Goal: Task Accomplishment & Management: Complete application form

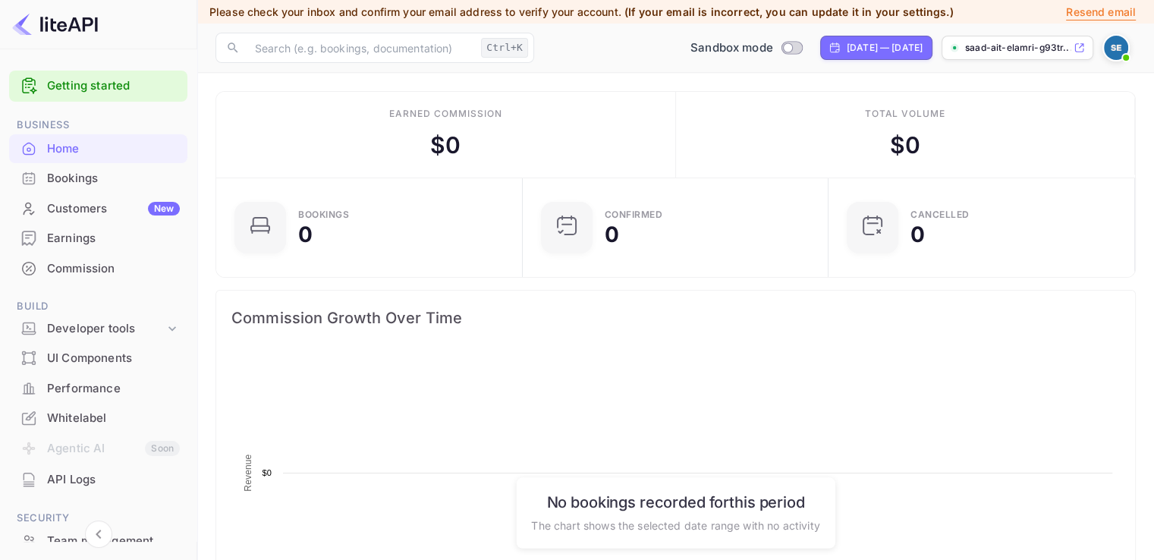
scroll to position [235, 285]
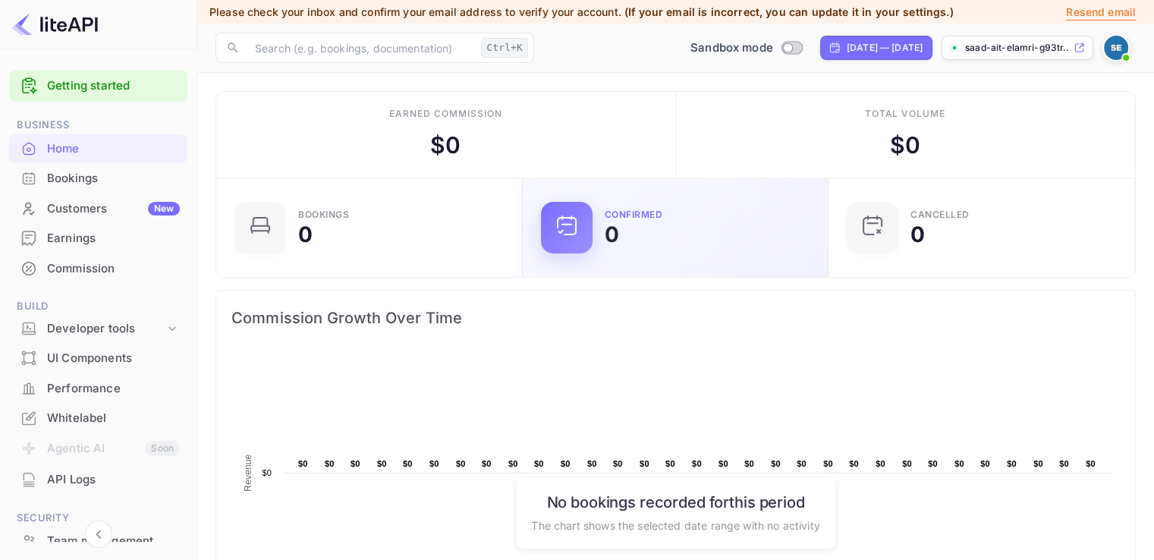
click at [743, 200] on div "Confirmed 0" at bounding box center [676, 227] width 307 height 99
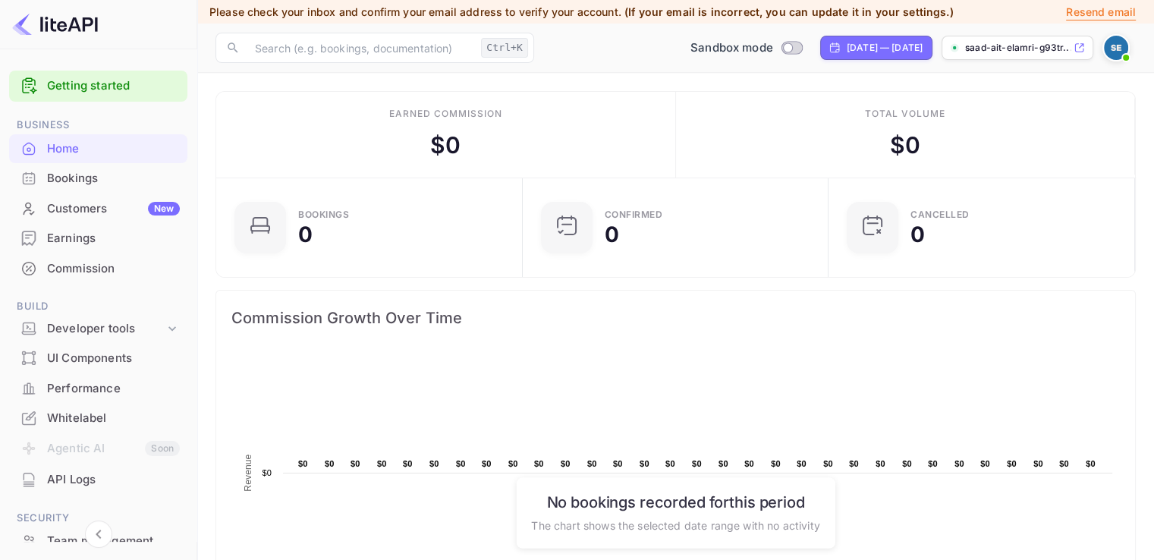
click at [1115, 43] on img at bounding box center [1116, 48] width 24 height 24
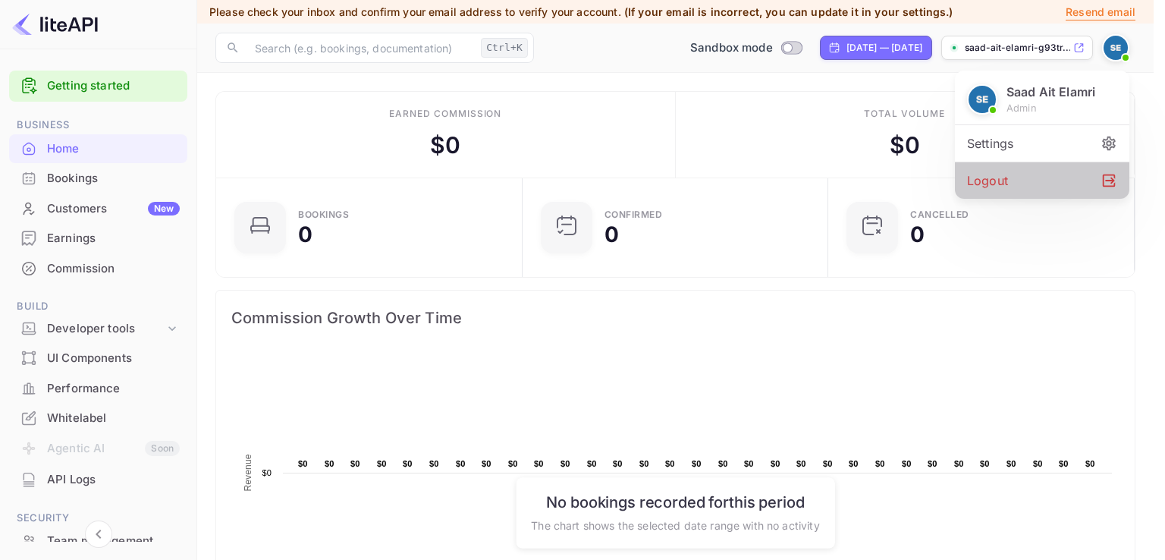
click at [1008, 177] on div "Logout" at bounding box center [1042, 180] width 174 height 36
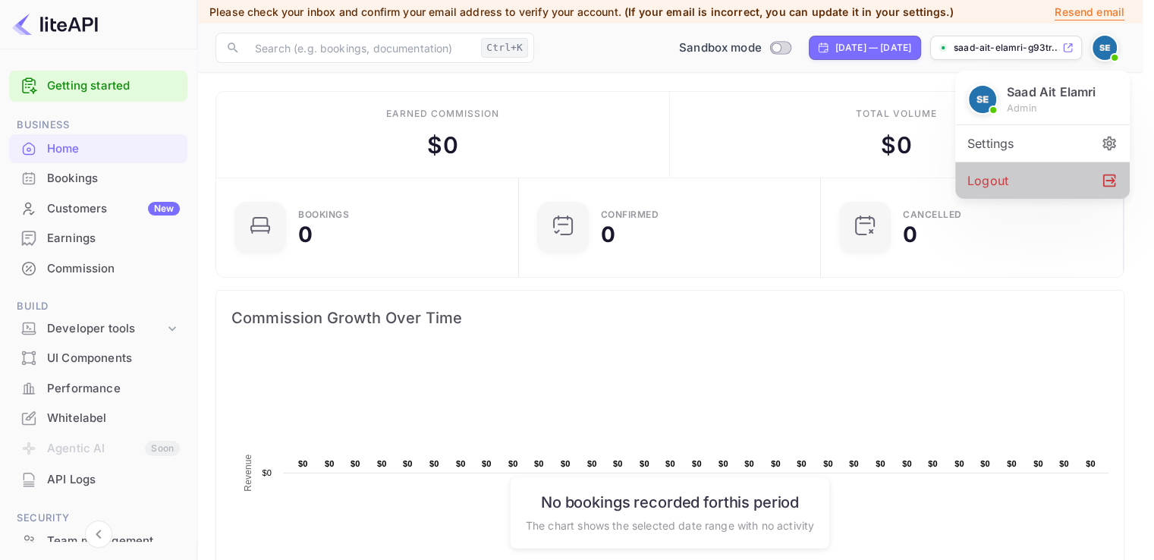
scroll to position [12, 12]
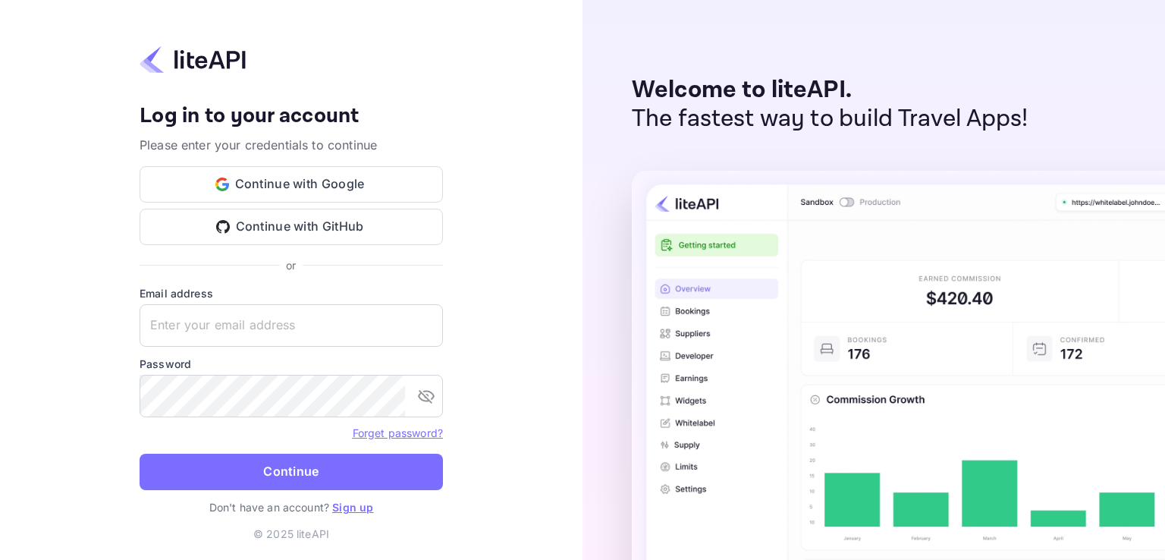
click at [355, 508] on link "Sign up" at bounding box center [352, 507] width 41 height 13
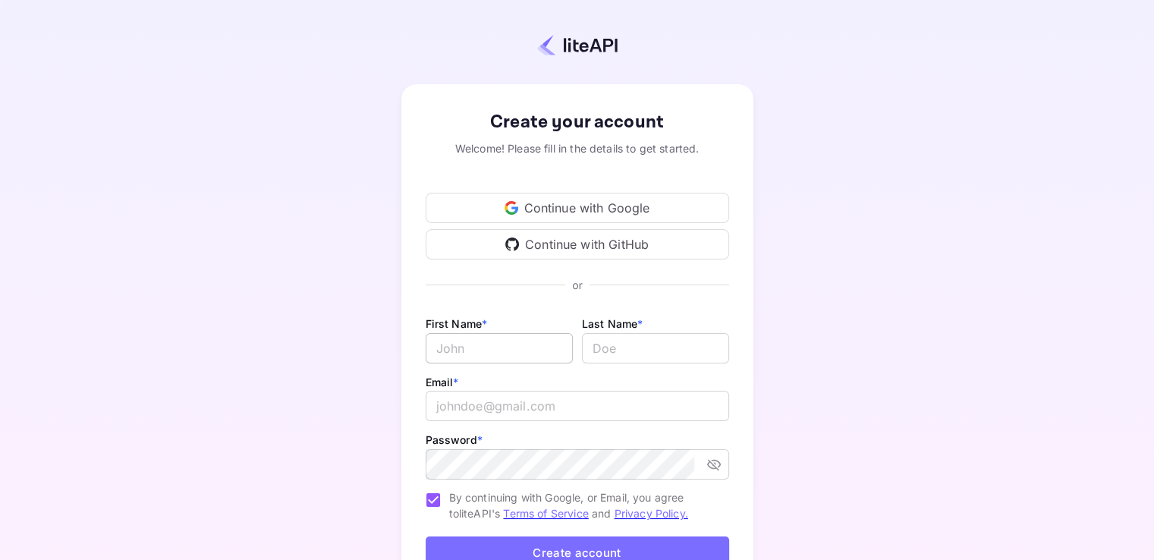
click at [504, 345] on input "Email *" at bounding box center [499, 348] width 147 height 30
type input "Soumaia"
type input "Belfakih"
click at [464, 414] on input "email" at bounding box center [577, 406] width 303 height 30
click at [962, 259] on div "Create your account Welcome! Please fill in the details to get started. Continu…" at bounding box center [577, 356] width 1020 height 580
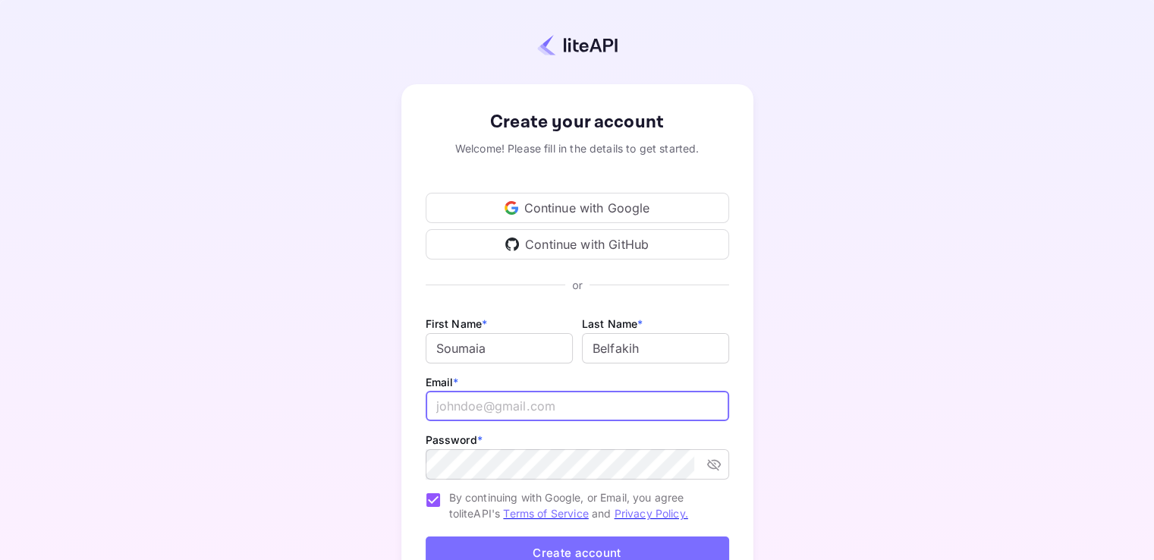
click at [536, 413] on input "email" at bounding box center [577, 406] width 303 height 30
paste input "s.belfkih@nuitee.com"
type input "s.belfkih@nuitee.com"
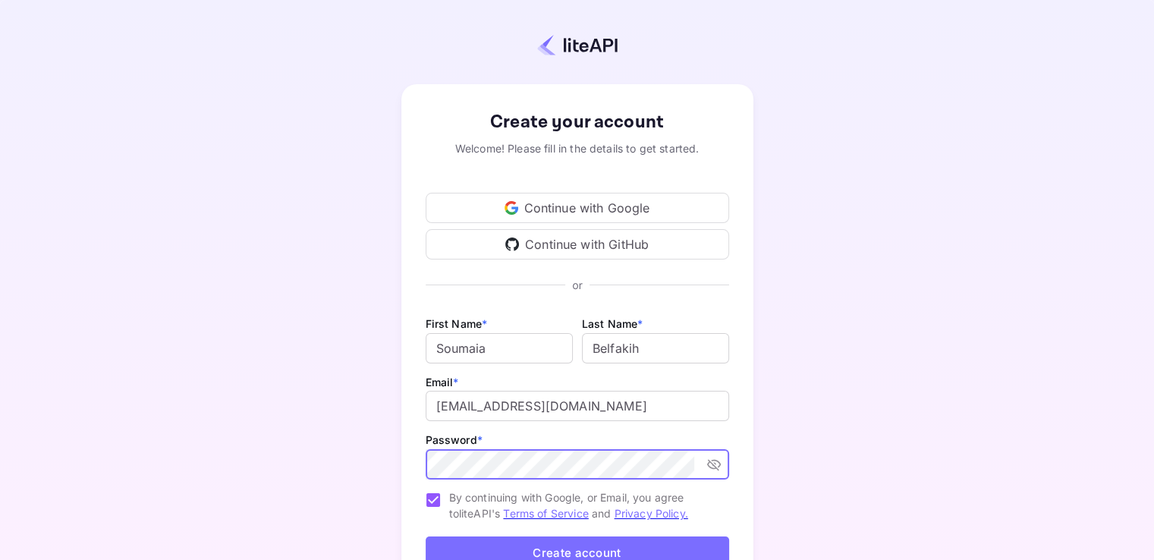
click at [506, 544] on button "Create account" at bounding box center [577, 552] width 303 height 33
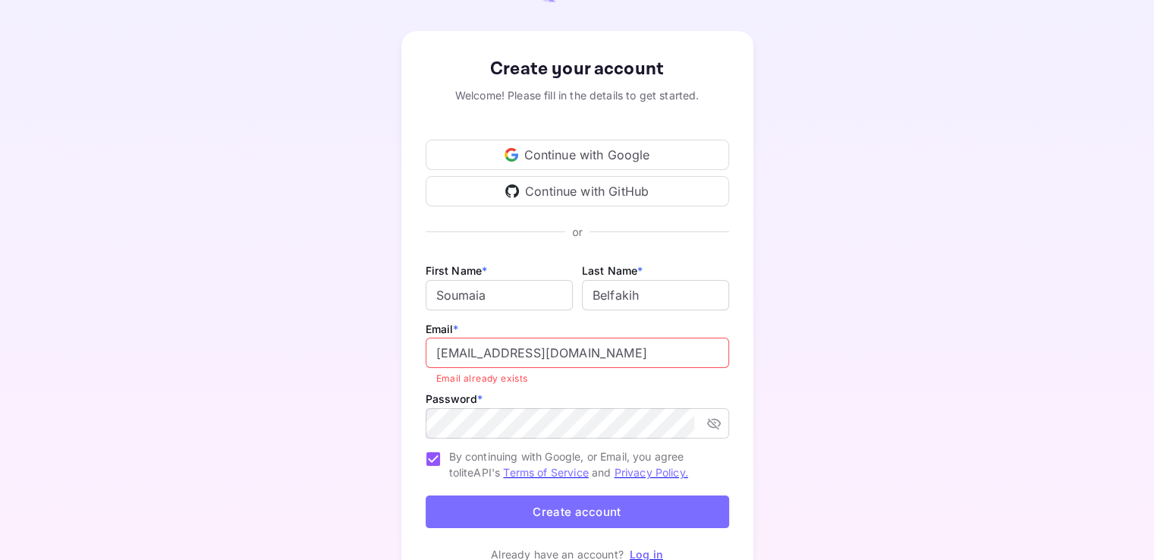
scroll to position [76, 0]
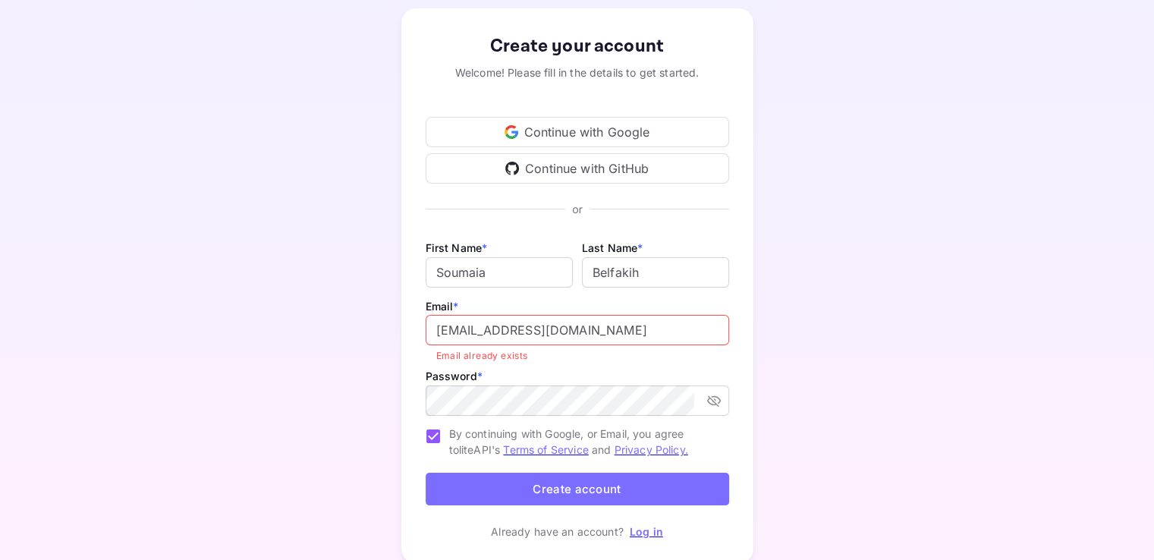
click at [508, 359] on p "Email already exists" at bounding box center [577, 355] width 282 height 15
